Goal: Task Accomplishment & Management: Use online tool/utility

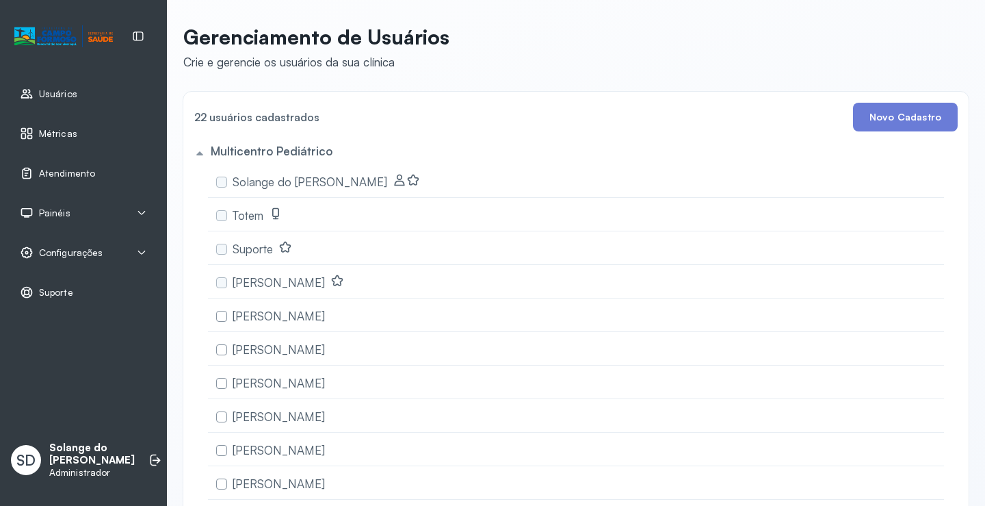
click at [44, 166] on div "Atendimento" at bounding box center [83, 172] width 151 height 31
click at [54, 174] on span "Atendimento" at bounding box center [67, 174] width 57 height 12
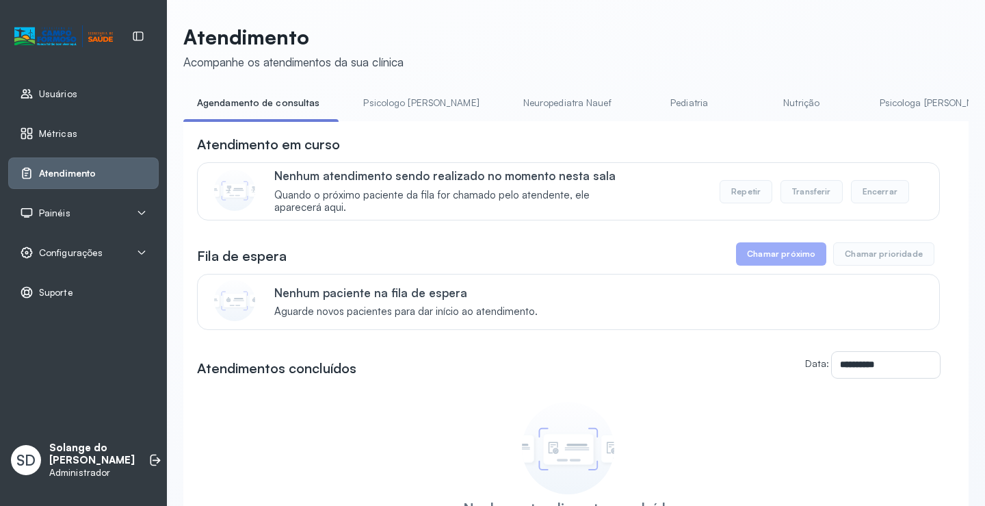
click at [867, 103] on link "Psicologa [PERSON_NAME]" at bounding box center [937, 103] width 143 height 23
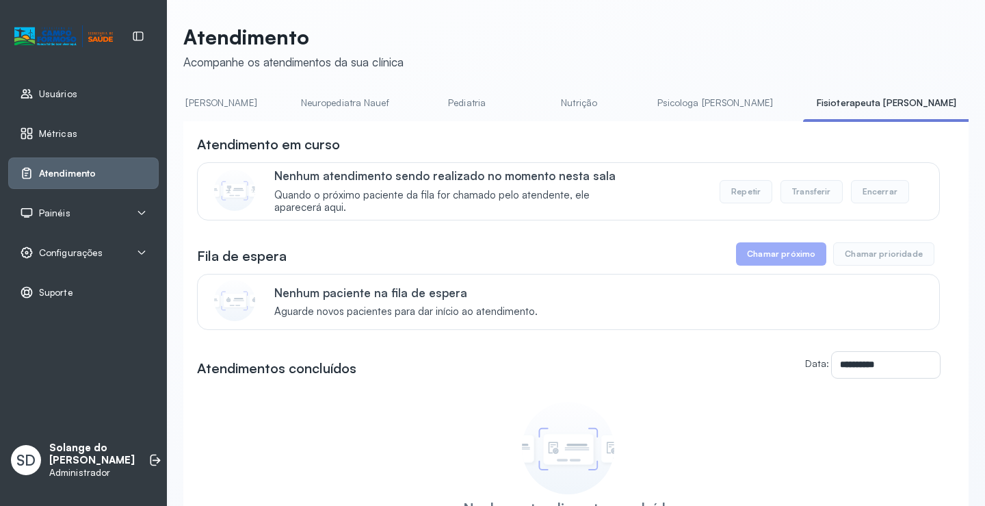
scroll to position [0, 219]
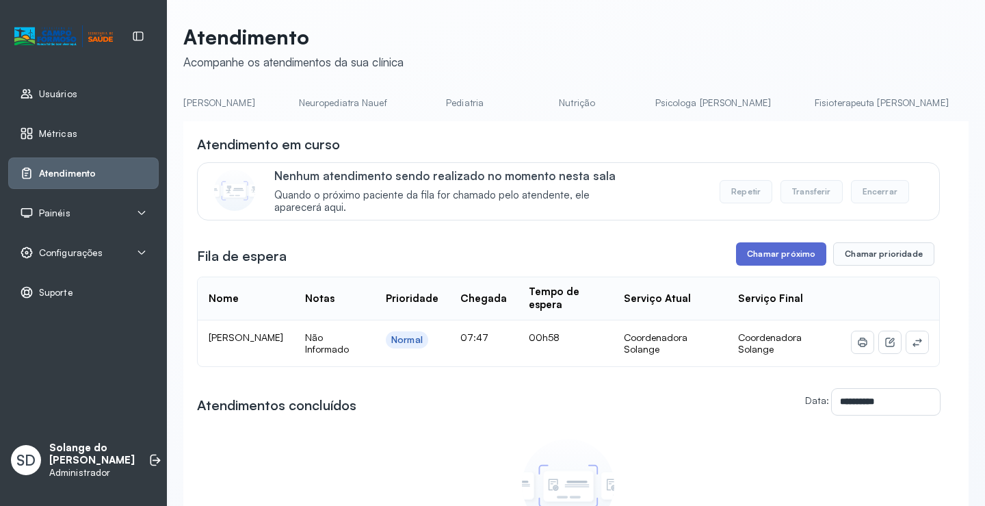
click at [779, 254] on button "Chamar próximo" at bounding box center [781, 253] width 90 height 23
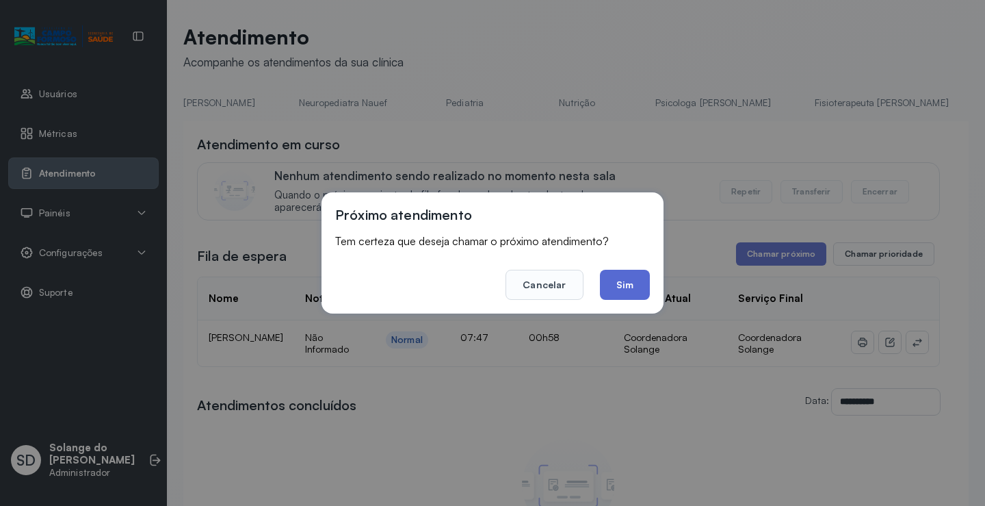
click at [633, 285] on button "Sim" at bounding box center [625, 285] width 50 height 30
